Goal: Task Accomplishment & Management: Use online tool/utility

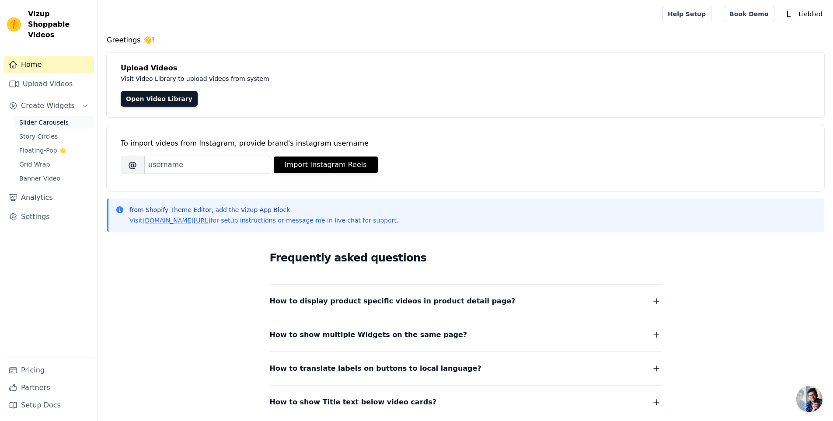
click at [50, 118] on span "Slider Carousels" at bounding box center [43, 122] width 49 height 9
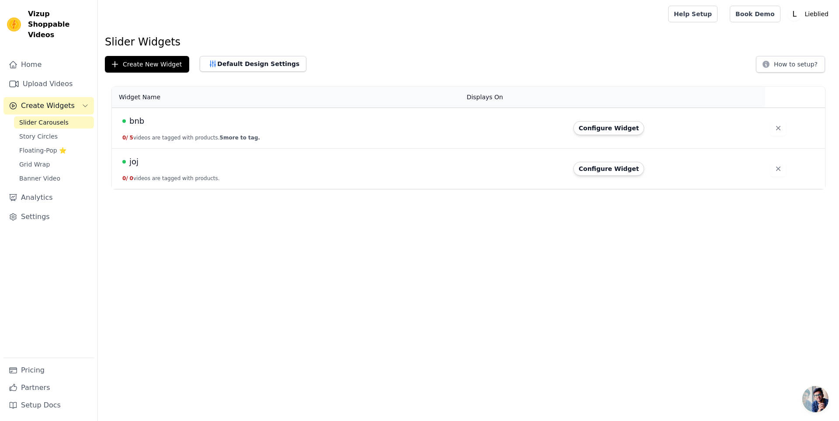
click at [283, 129] on td "bnb 0 / 5 videos are tagged with products. 5 more to tag." at bounding box center [287, 128] width 350 height 41
click at [136, 121] on span "bnb" at bounding box center [136, 121] width 15 height 12
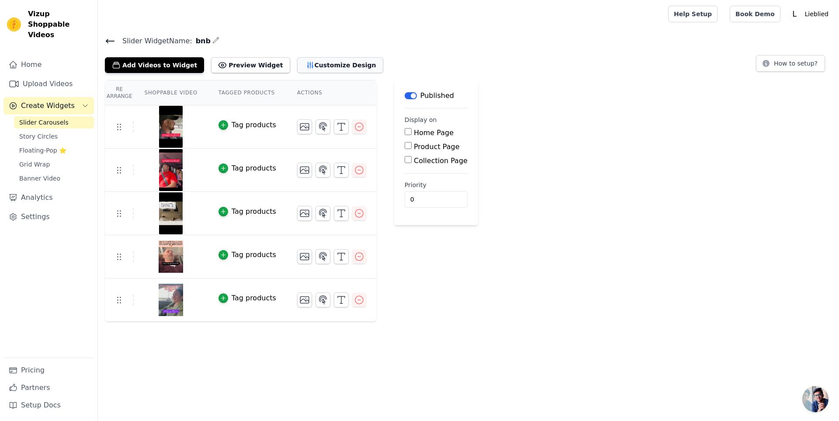
click at [297, 66] on button "Customize Design" at bounding box center [340, 65] width 86 height 16
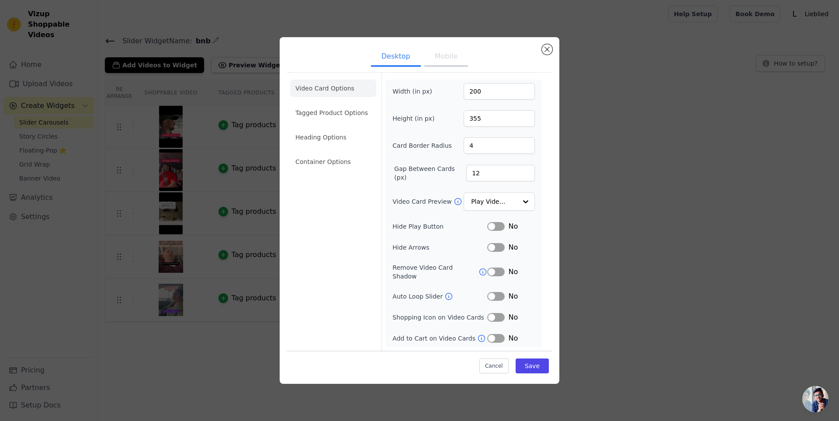
click at [449, 58] on button "Mobile" at bounding box center [446, 57] width 44 height 19
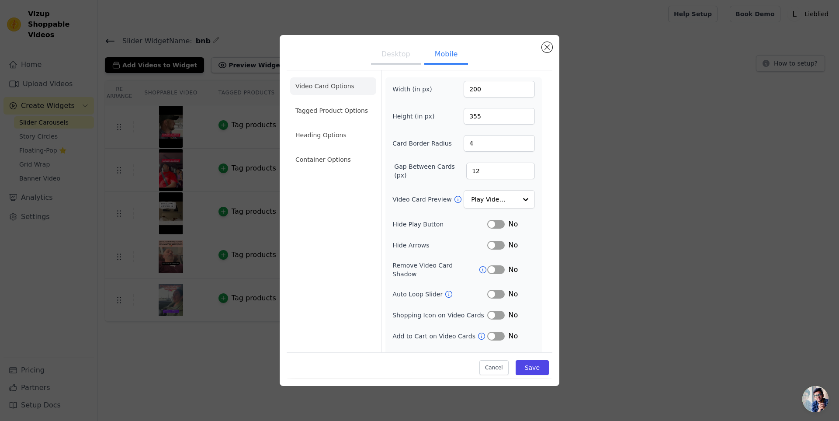
click at [399, 61] on button "Desktop" at bounding box center [396, 54] width 50 height 19
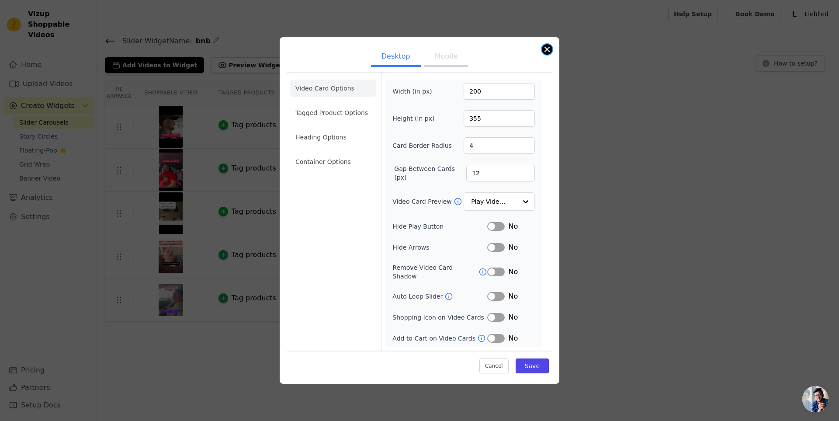
click at [550, 55] on button "Close modal" at bounding box center [547, 49] width 10 height 10
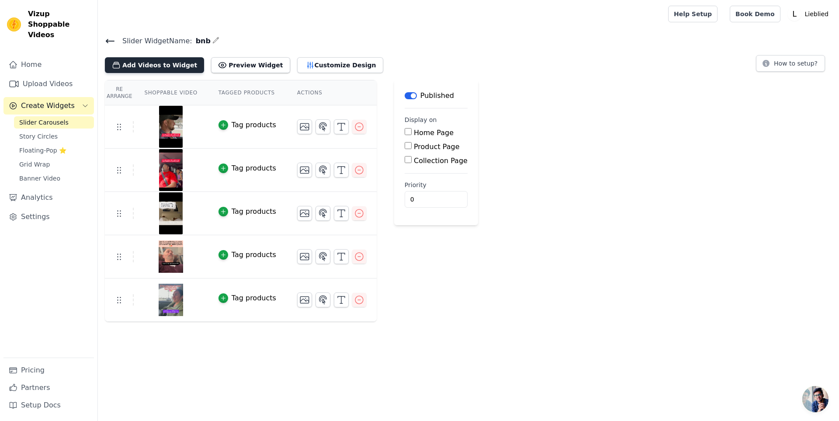
click at [159, 63] on button "Add Videos to Widget" at bounding box center [154, 65] width 99 height 16
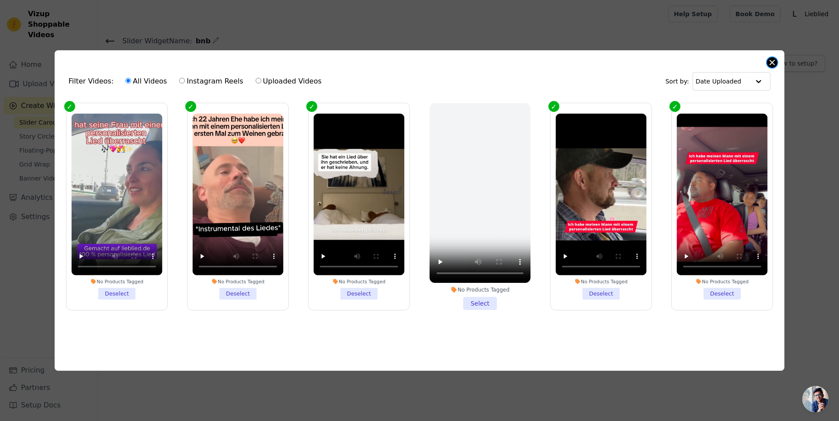
click at [770, 60] on button "Close modal" at bounding box center [772, 62] width 10 height 10
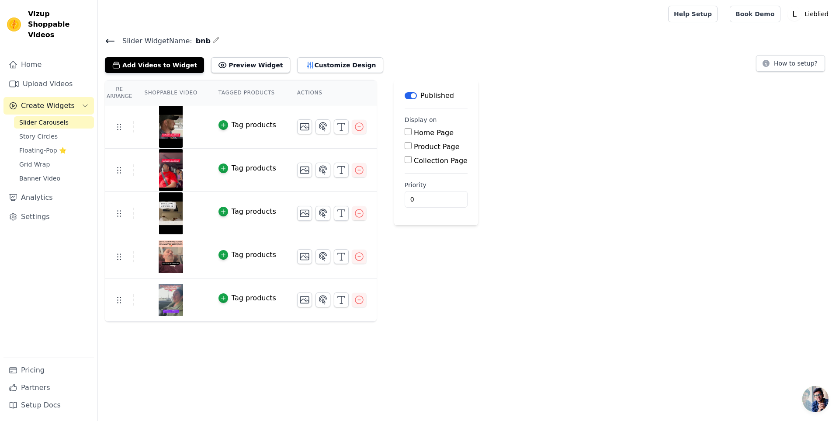
click at [58, 118] on span "Slider Carousels" at bounding box center [43, 122] width 49 height 9
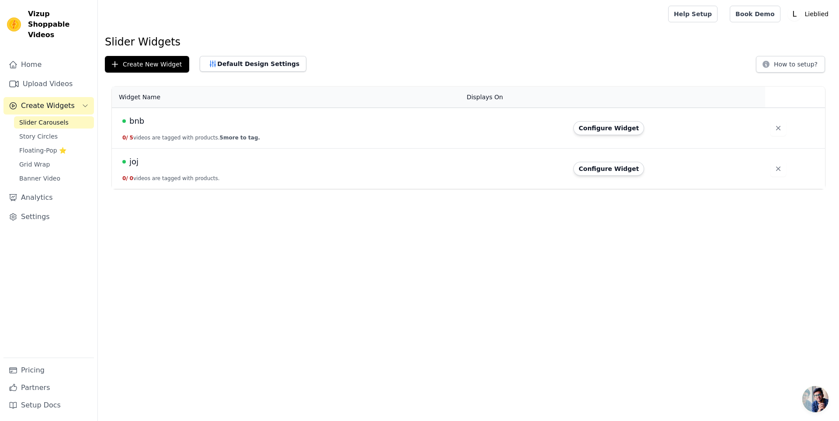
click at [136, 119] on span "bnb" at bounding box center [136, 121] width 15 height 12
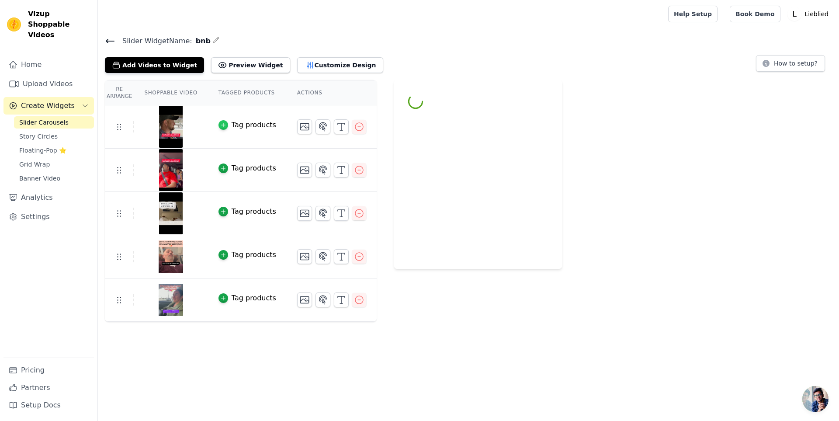
click at [225, 125] on icon "button" at bounding box center [223, 125] width 4 height 4
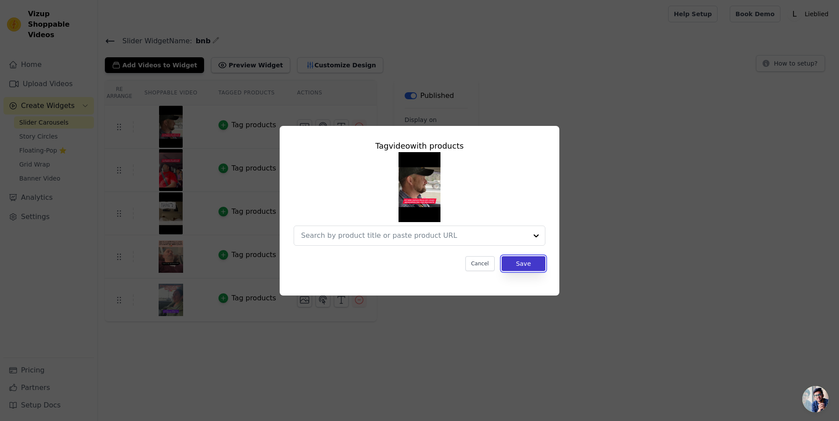
click at [516, 267] on button "Save" at bounding box center [524, 263] width 44 height 15
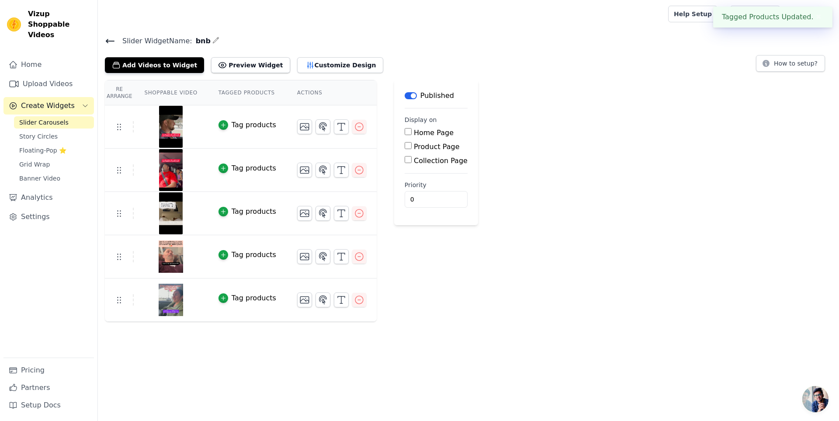
click at [408, 144] on input "Product Page" at bounding box center [408, 145] width 7 height 7
checkbox input "true"
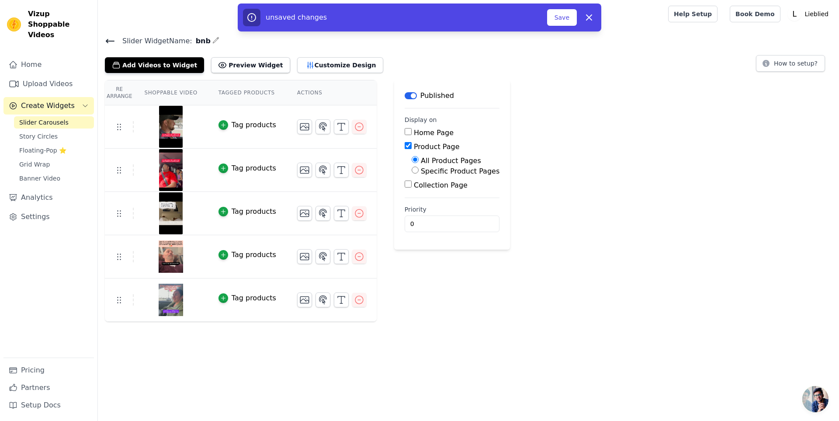
click at [414, 170] on input "Specific Product Pages" at bounding box center [415, 170] width 7 height 7
radio input "true"
click at [436, 193] on button "Select Products" at bounding box center [441, 191] width 59 height 15
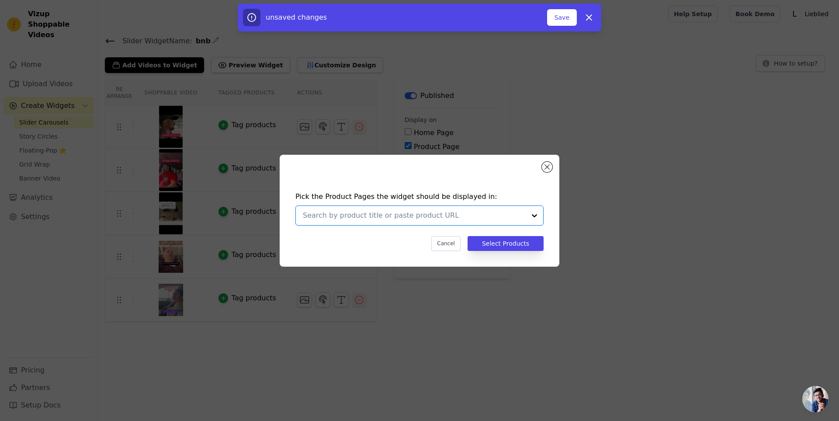
click at [487, 217] on input "text" at bounding box center [414, 215] width 223 height 10
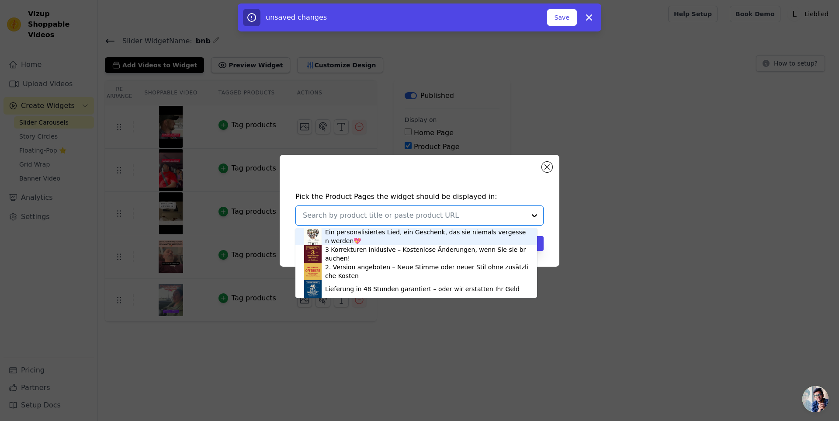
click at [466, 236] on div "Ein personalisiertes Lied, ein Geschenk, das sie niemals vergessen werden💖" at bounding box center [426, 236] width 203 height 17
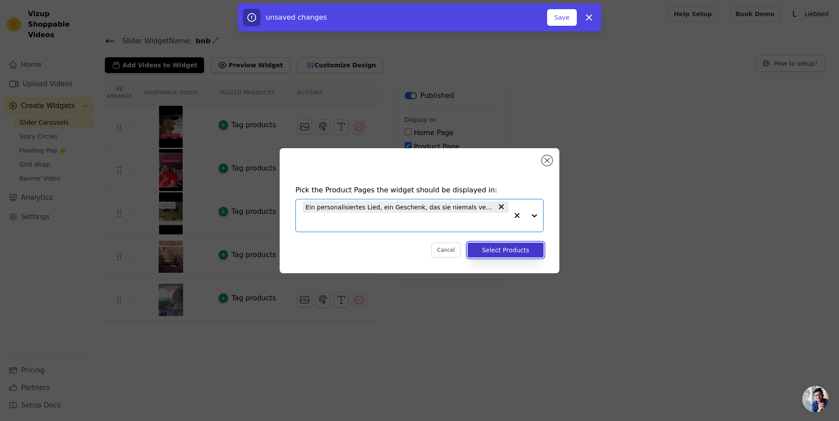
click at [508, 253] on button "Select Products" at bounding box center [506, 250] width 76 height 15
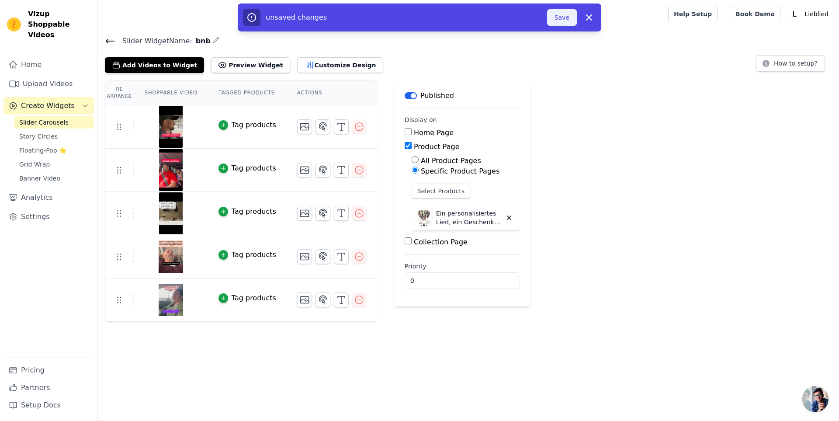
click at [555, 11] on button "Save" at bounding box center [562, 17] width 30 height 17
